Goal: Transaction & Acquisition: Obtain resource

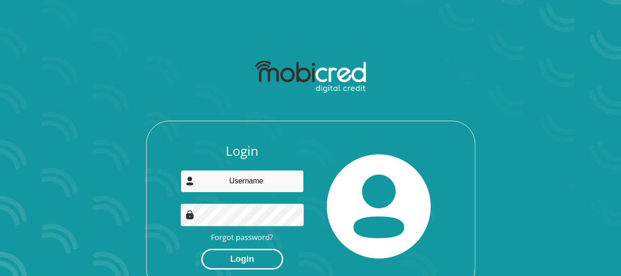
type input "mtati.anele@gmail.com"
click at [248, 258] on button "Login" at bounding box center [242, 258] width 82 height 21
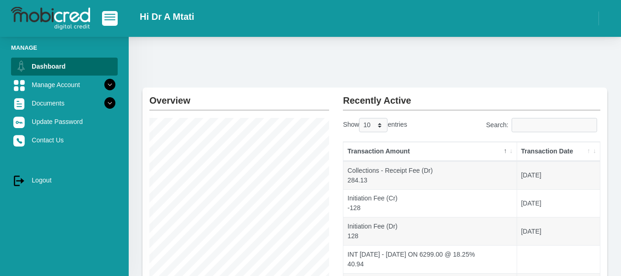
click at [590, 152] on th "Transaction Date" at bounding box center [558, 151] width 83 height 19
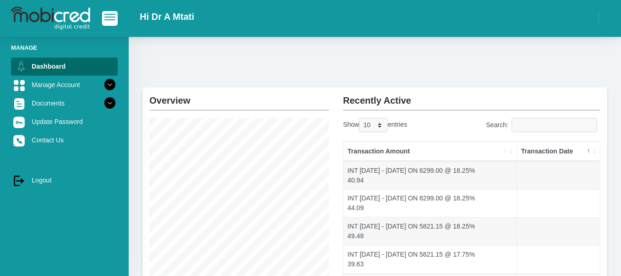
click at [590, 152] on th "Transaction Date" at bounding box center [558, 151] width 83 height 19
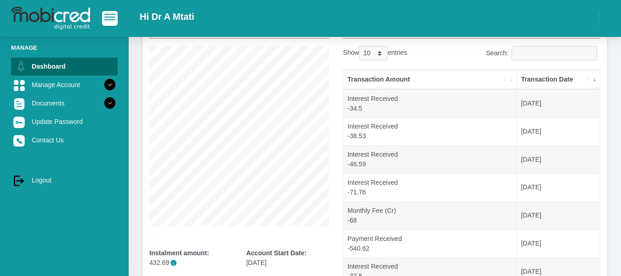
scroll to position [68, 0]
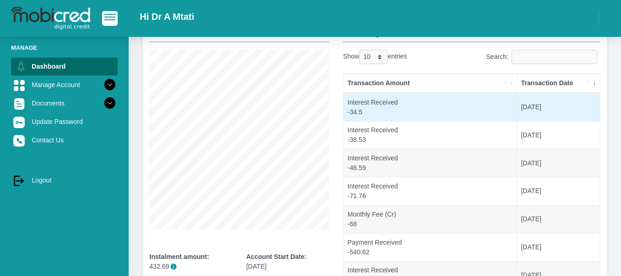
click at [383, 98] on td "Interest Received -34.5" at bounding box center [430, 107] width 173 height 28
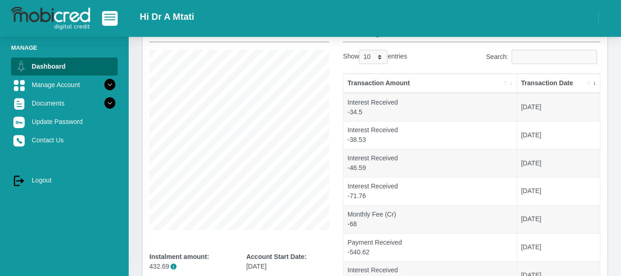
click at [425, 85] on th "Transaction Amount" at bounding box center [430, 83] width 173 height 19
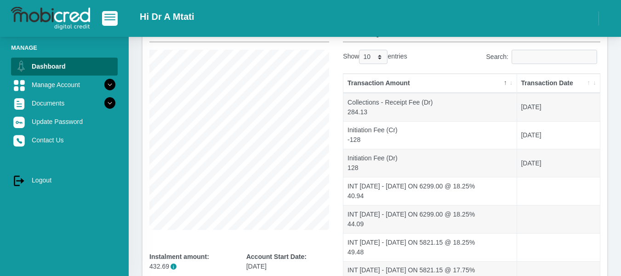
click at [425, 85] on th "Transaction Amount" at bounding box center [430, 83] width 173 height 19
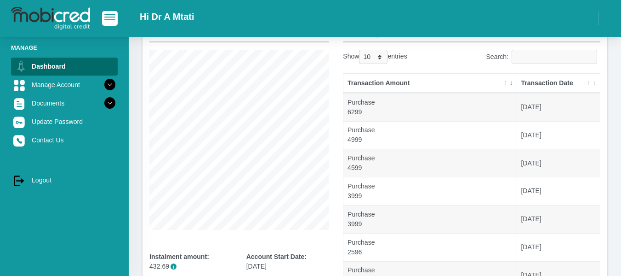
click at [425, 85] on th "Transaction Amount" at bounding box center [430, 83] width 173 height 19
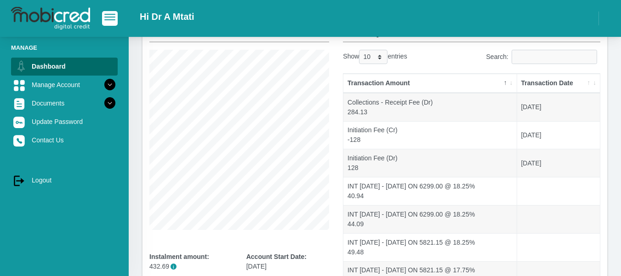
click at [425, 85] on th "Transaction Amount" at bounding box center [430, 83] width 173 height 19
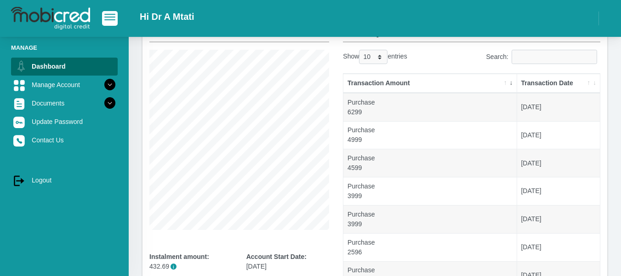
click at [425, 85] on th "Transaction Amount" at bounding box center [430, 83] width 173 height 19
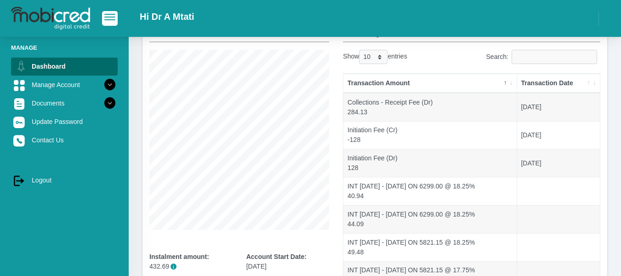
click at [425, 85] on th "Transaction Amount" at bounding box center [430, 83] width 173 height 19
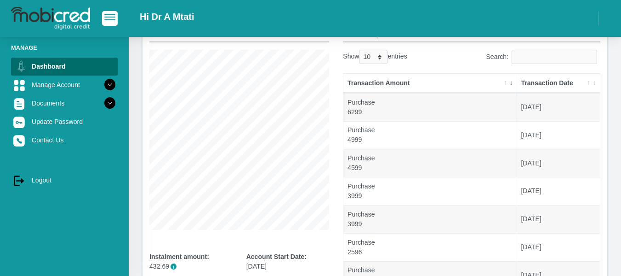
click at [425, 85] on th "Transaction Amount" at bounding box center [430, 83] width 173 height 19
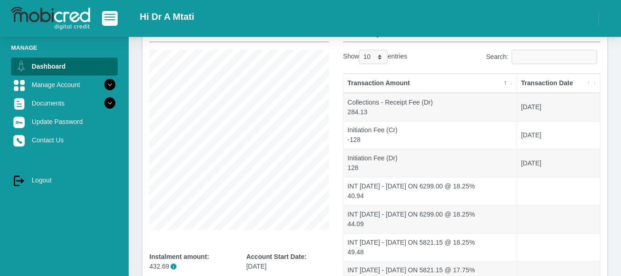
click at [511, 82] on th "Transaction Amount" at bounding box center [430, 83] width 173 height 19
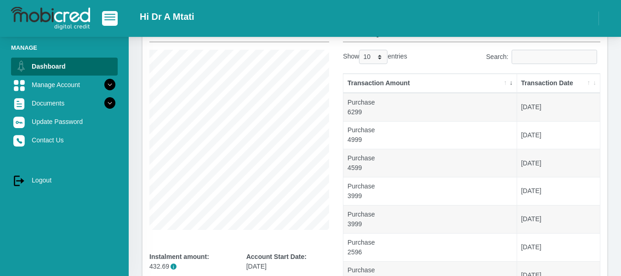
click at [511, 82] on th "Transaction Amount" at bounding box center [430, 83] width 173 height 19
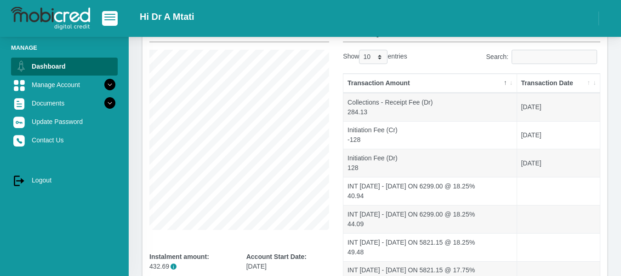
click at [511, 82] on th "Transaction Amount" at bounding box center [430, 83] width 173 height 19
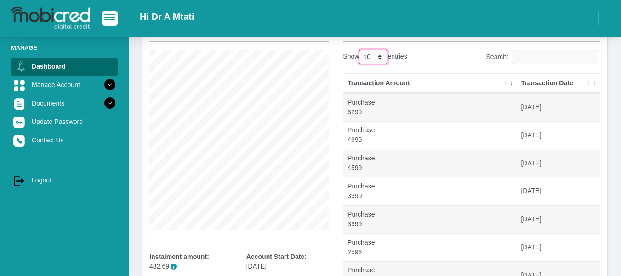
click at [382, 60] on select "10 25 50 100" at bounding box center [373, 57] width 29 height 14
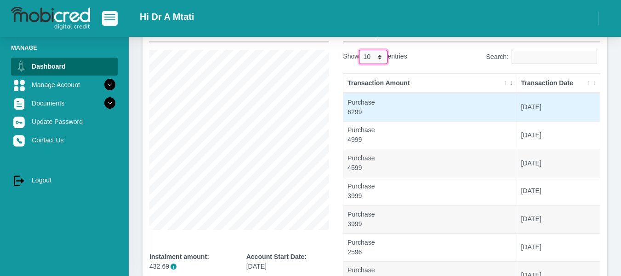
select select "100"
click at [360, 50] on select "10 25 50 100" at bounding box center [373, 57] width 29 height 14
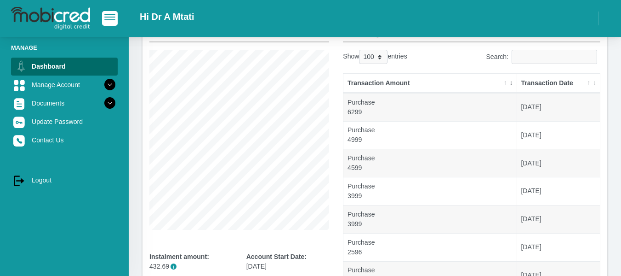
click at [527, 82] on th "Transaction Date" at bounding box center [558, 83] width 83 height 19
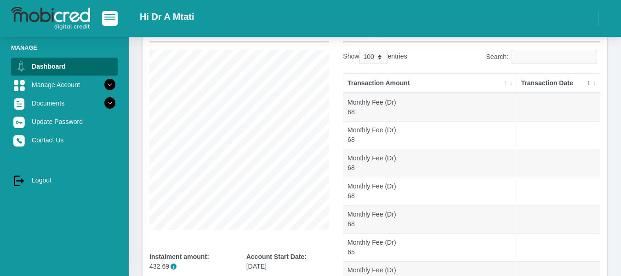
click at [527, 82] on th "Transaction Date" at bounding box center [558, 83] width 83 height 19
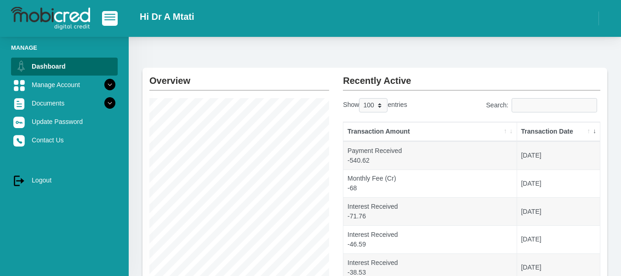
scroll to position [0, 0]
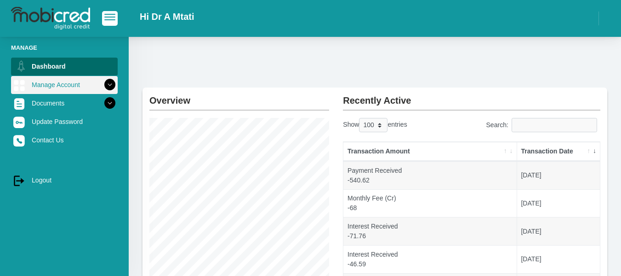
click at [105, 83] on icon at bounding box center [110, 85] width 16 height 16
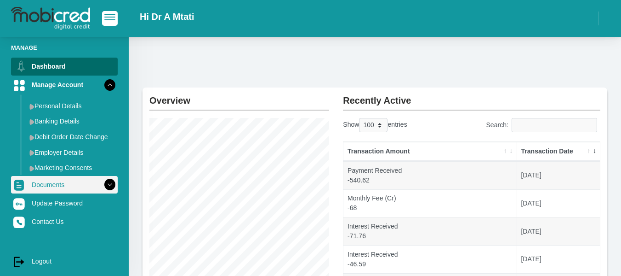
click at [105, 178] on icon at bounding box center [110, 185] width 16 height 16
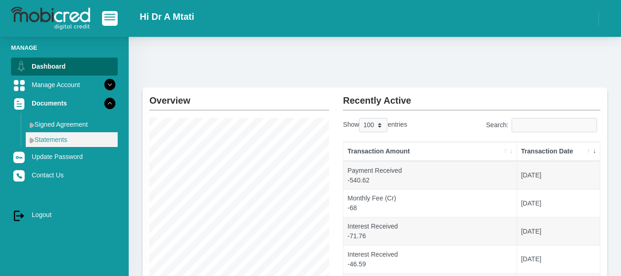
click at [57, 144] on link "Statements" at bounding box center [72, 139] width 92 height 15
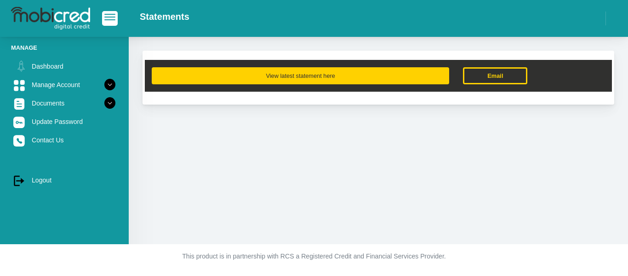
click at [339, 76] on button "View latest statement here" at bounding box center [301, 75] width 298 height 17
click at [288, 79] on button "View latest statement here" at bounding box center [301, 75] width 298 height 17
